Goal: Task Accomplishment & Management: Manage account settings

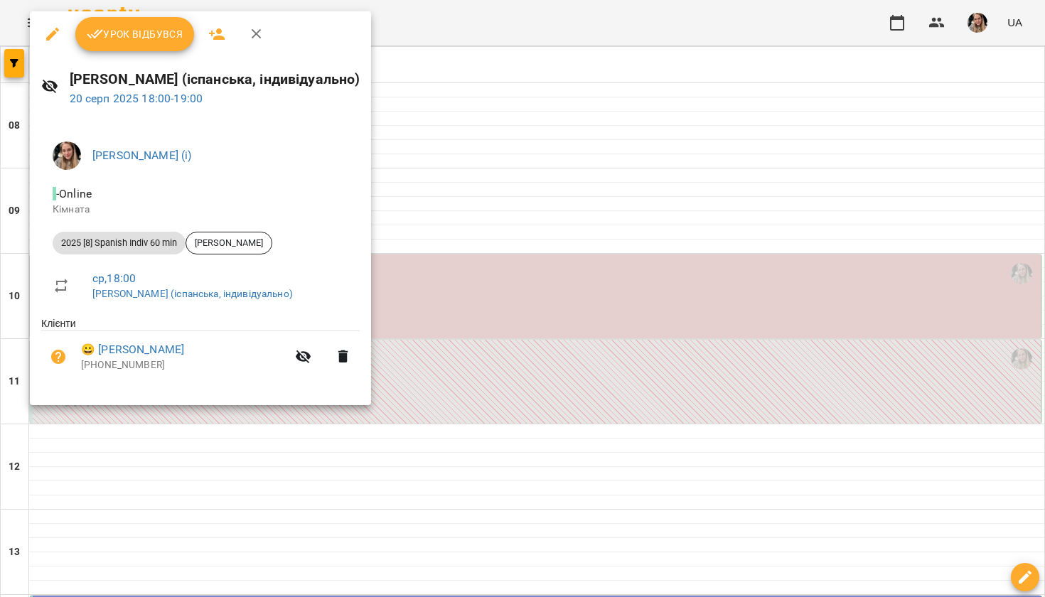
scroll to position [684, 0]
click at [145, 21] on button "Урок відбувся" at bounding box center [134, 34] width 119 height 34
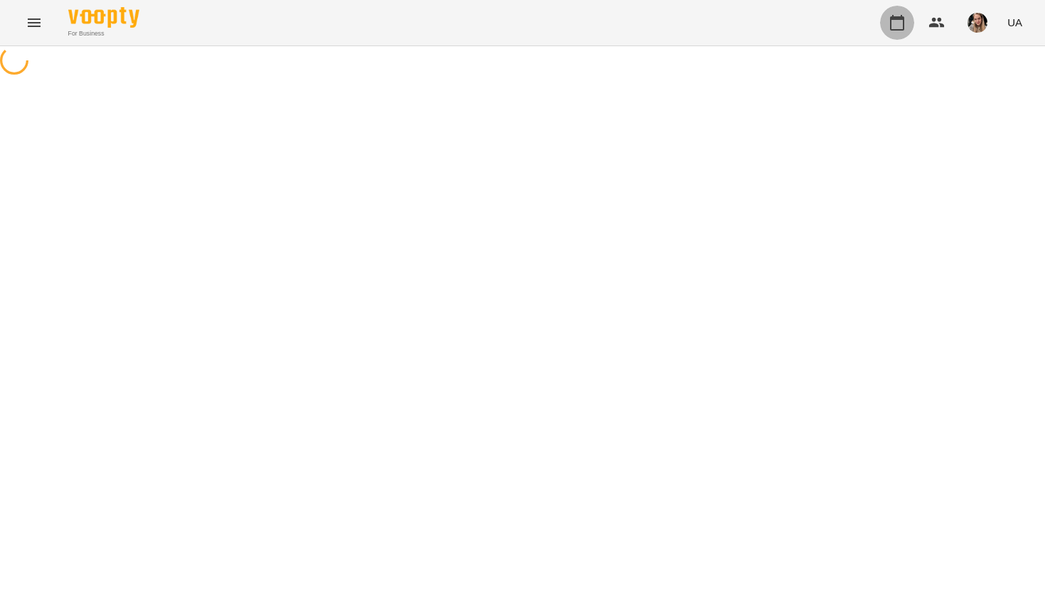
click at [900, 28] on icon "button" at bounding box center [896, 22] width 17 height 17
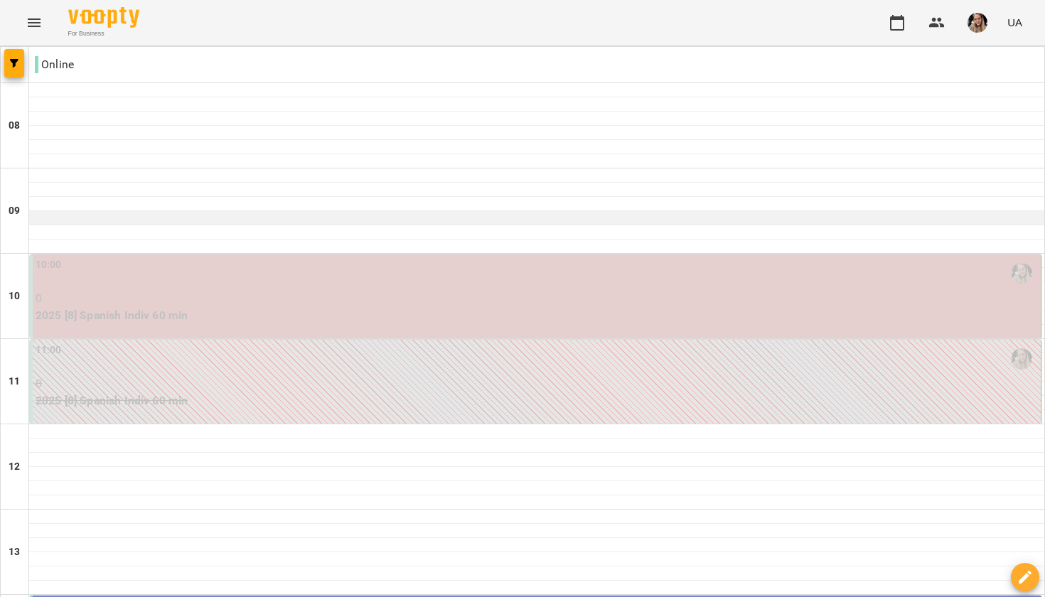
scroll to position [796, 0]
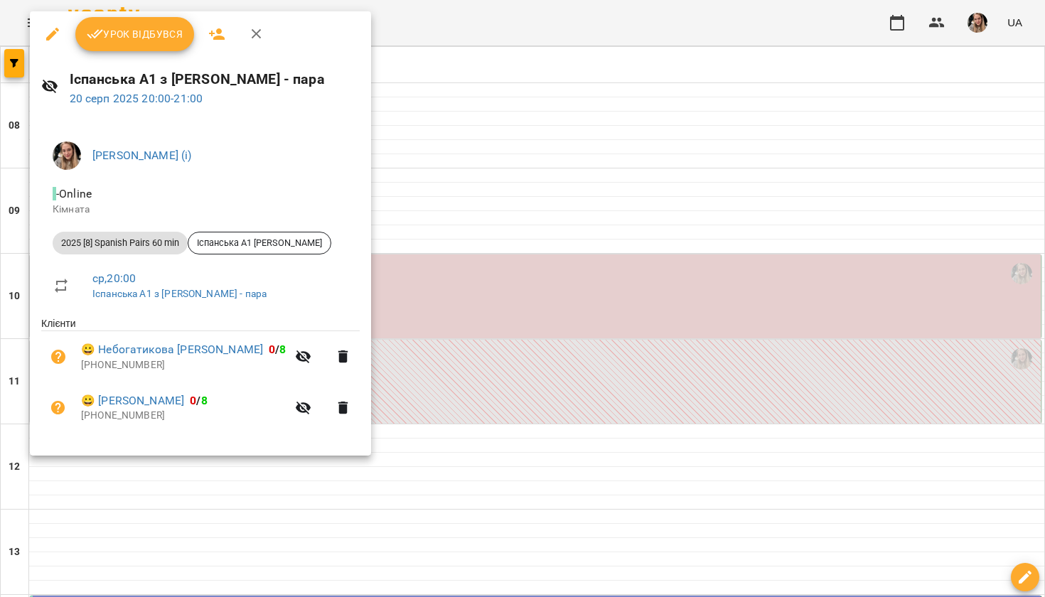
click at [166, 26] on span "Урок відбувся" at bounding box center [135, 34] width 97 height 17
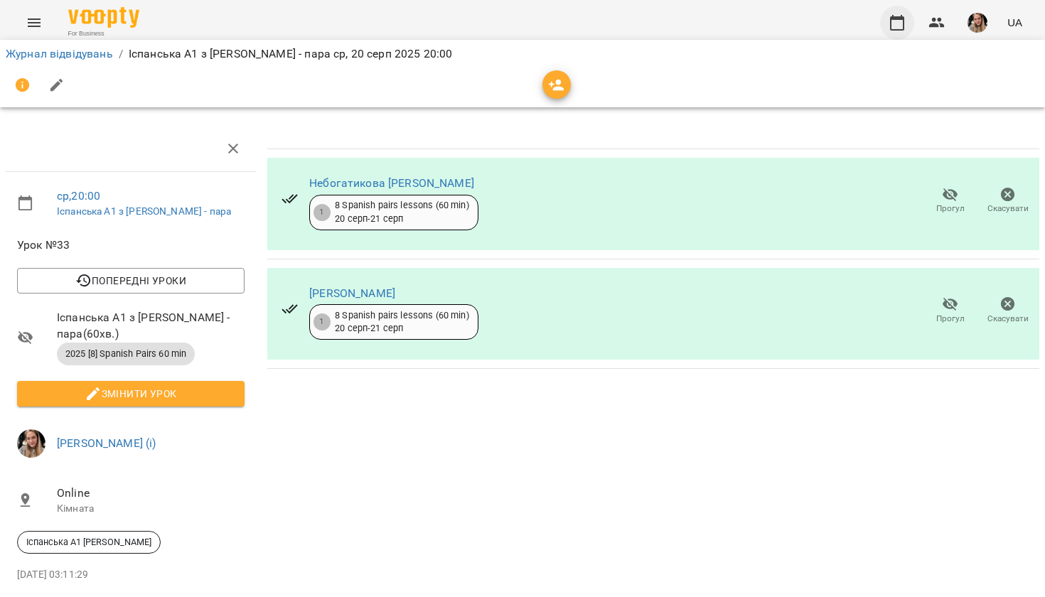
click at [899, 23] on icon "button" at bounding box center [896, 22] width 17 height 17
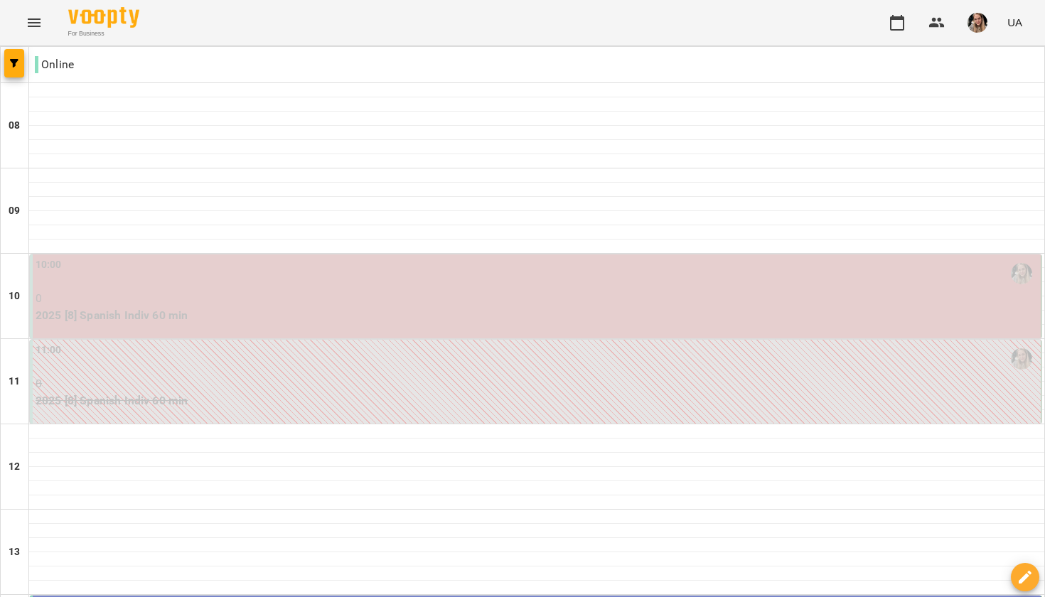
scroll to position [811, 0]
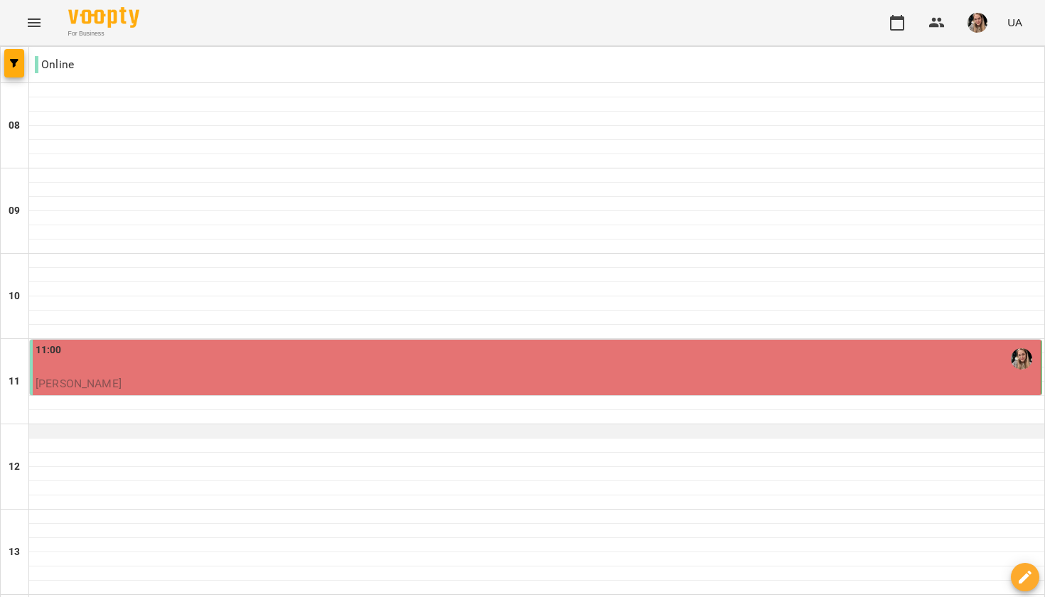
scroll to position [102, 0]
